Goal: Complete application form

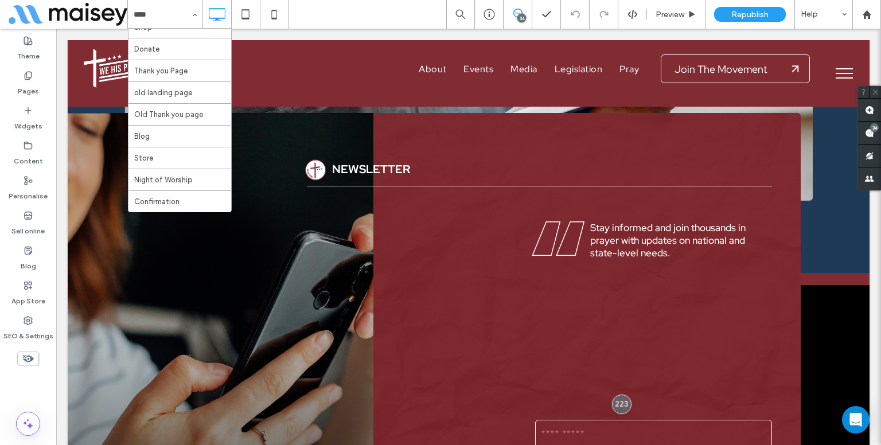
scroll to position [4048, 0]
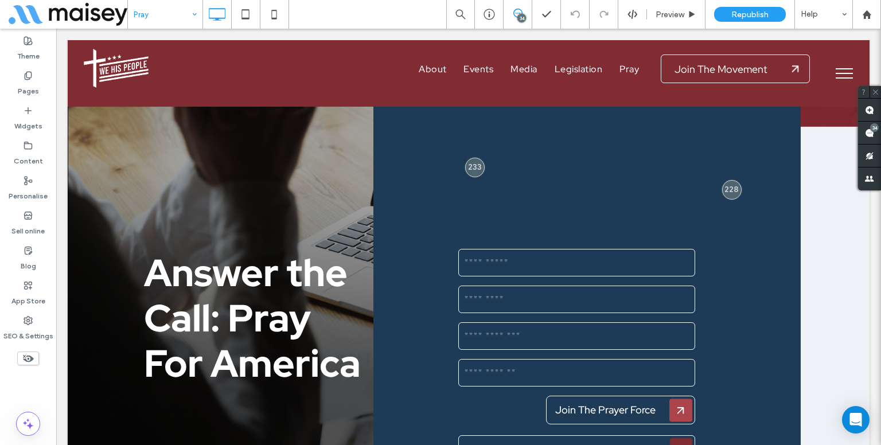
scroll to position [4163, 0]
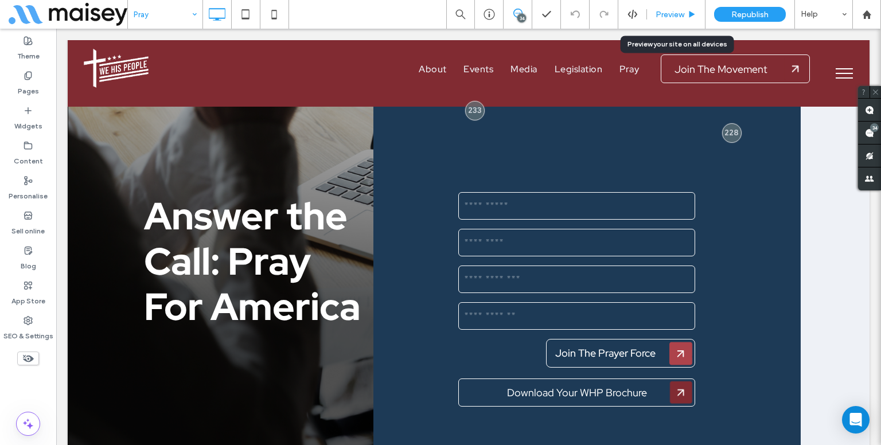
click at [666, 19] on span "Preview" at bounding box center [670, 15] width 29 height 10
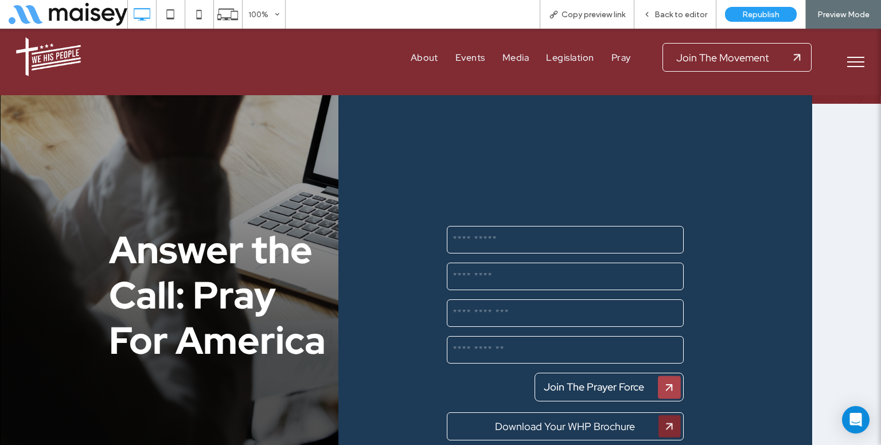
scroll to position [4114, 0]
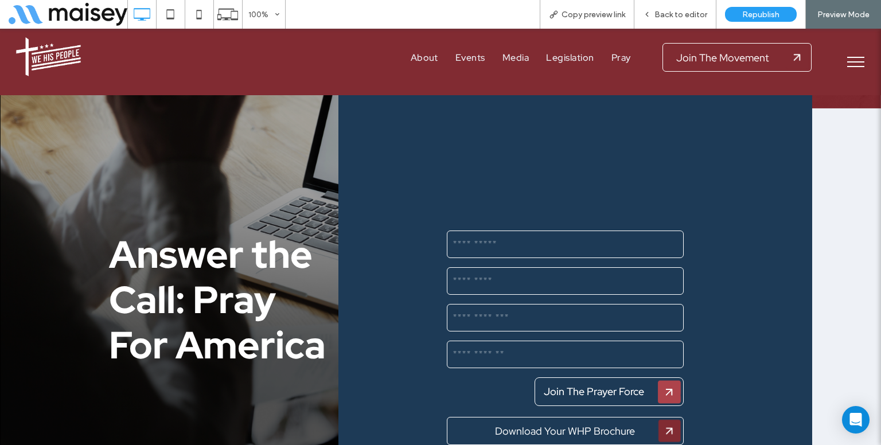
click at [486, 233] on input "text" at bounding box center [565, 244] width 236 height 23
type input "*"
click at [504, 306] on input "text" at bounding box center [565, 317] width 236 height 23
type input "*"
click at [497, 343] on input "text" at bounding box center [565, 354] width 236 height 23
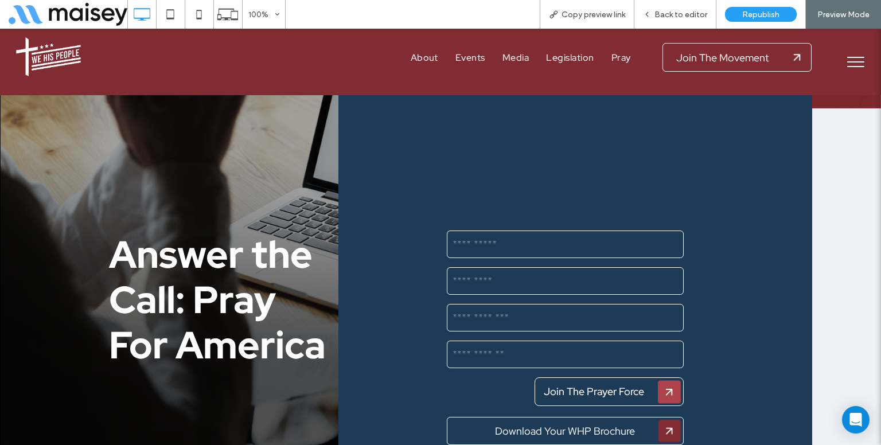
click at [497, 343] on input "text" at bounding box center [565, 354] width 236 height 23
type input "*"
click at [209, 7] on icon at bounding box center [199, 14] width 23 height 23
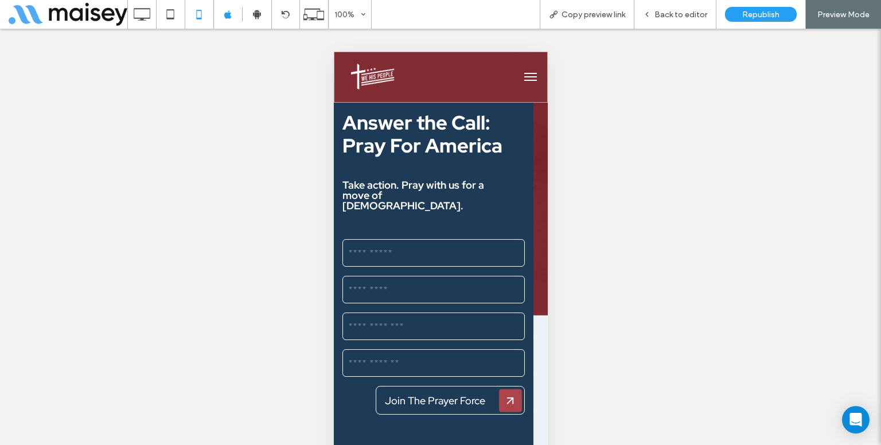
scroll to position [5201, 0]
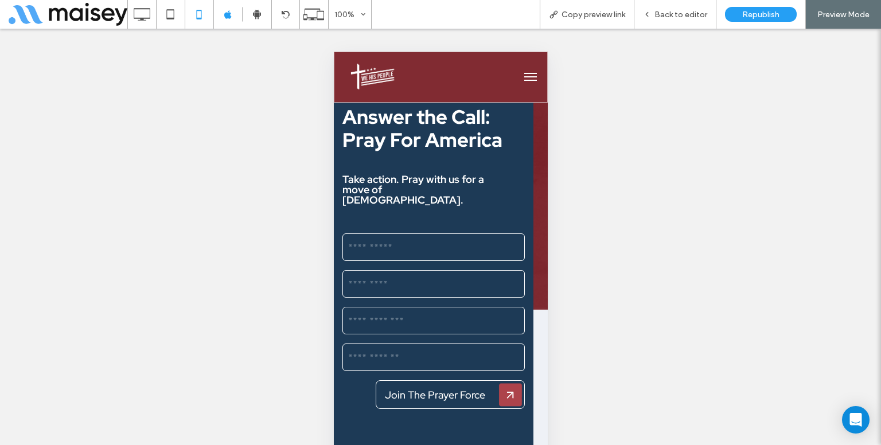
drag, startPoint x: 470, startPoint y: 185, endPoint x: 471, endPoint y: 175, distance: 9.8
click at [471, 233] on div at bounding box center [433, 247] width 182 height 28
click at [472, 236] on input "text" at bounding box center [432, 247] width 181 height 23
type input "**"
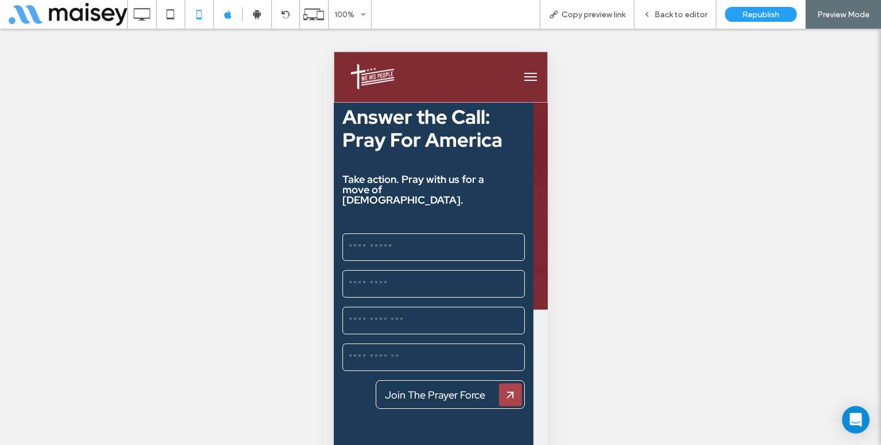
click at [471, 270] on div at bounding box center [433, 284] width 182 height 28
click at [467, 272] on input "text" at bounding box center [432, 283] width 181 height 23
type input "*"
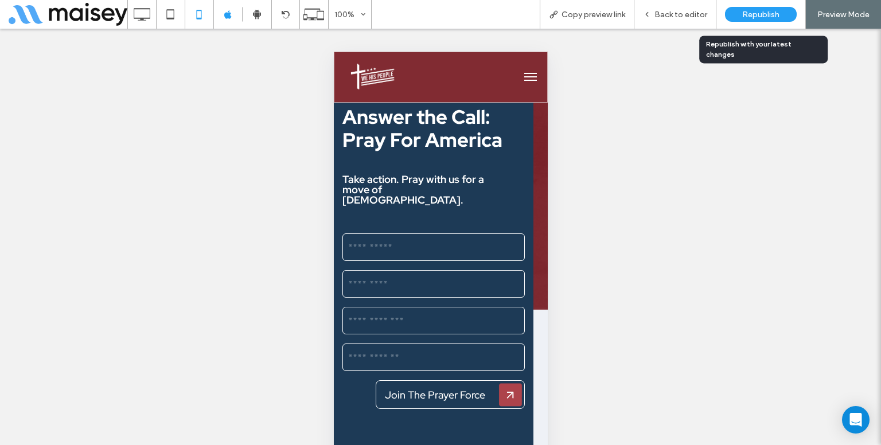
click at [767, 24] on div "Republish" at bounding box center [761, 14] width 72 height 29
